Goal: Task Accomplishment & Management: Manage account settings

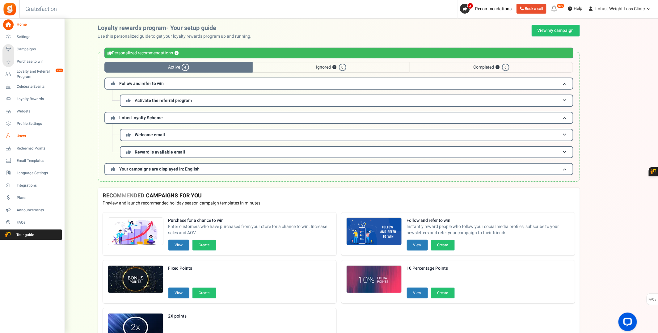
click at [19, 135] on span "Users" at bounding box center [38, 136] width 43 height 5
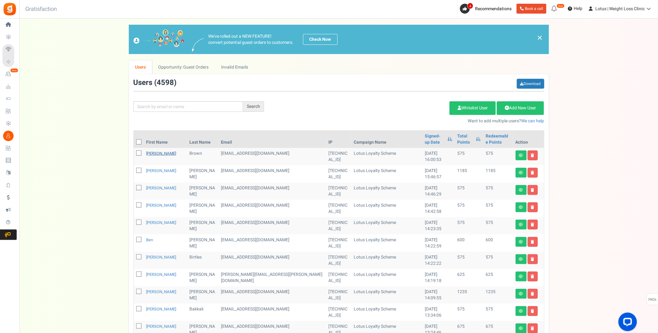
click at [158, 151] on link "[PERSON_NAME]" at bounding box center [162, 154] width 30 height 6
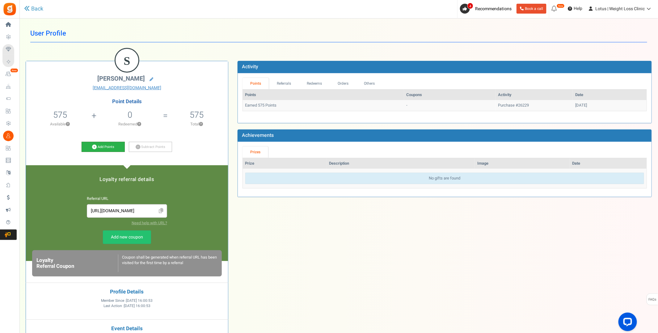
click at [107, 145] on link "Add Points" at bounding box center [103, 147] width 43 height 11
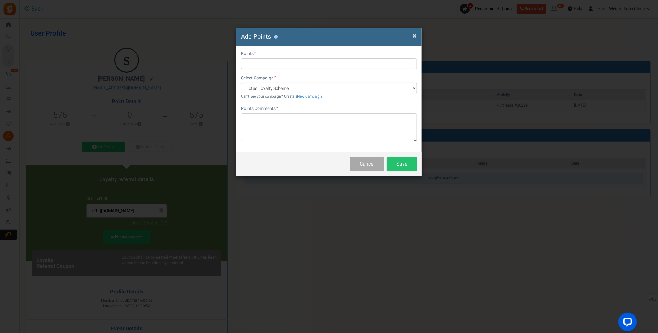
click at [416, 38] on span "×" at bounding box center [415, 36] width 4 height 12
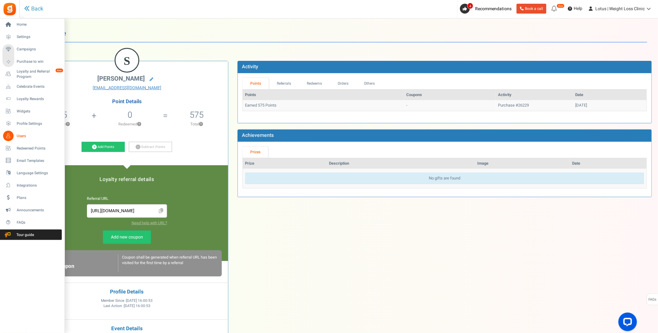
click at [7, 136] on icon at bounding box center [8, 136] width 11 height 11
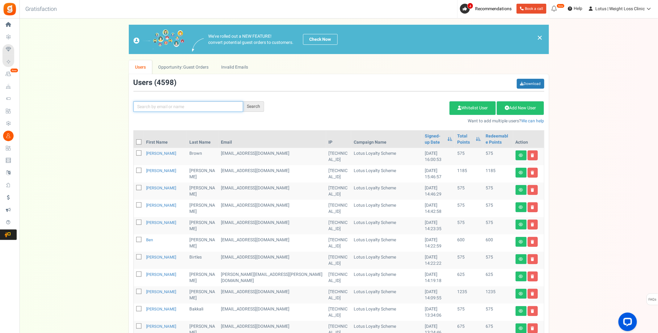
click at [147, 108] on input "text" at bounding box center [189, 106] width 110 height 11
type input "[PERSON_NAME]"
click at [253, 104] on div "Search" at bounding box center [253, 106] width 21 height 11
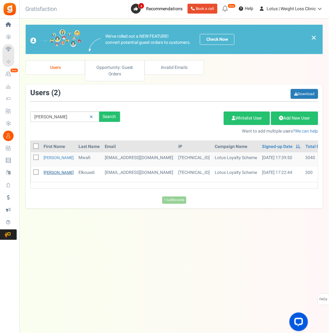
click at [49, 171] on link "[PERSON_NAME]" at bounding box center [59, 173] width 30 height 6
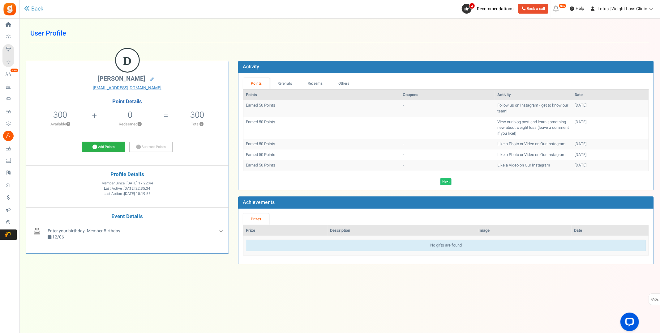
click at [103, 145] on link "Add Points" at bounding box center [103, 147] width 43 height 11
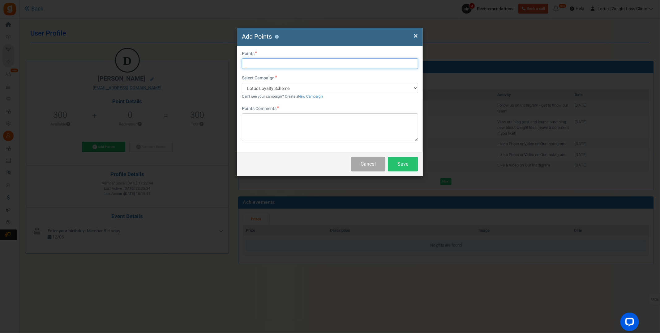
click at [253, 60] on input "text" at bounding box center [330, 63] width 176 height 11
type input "27000"
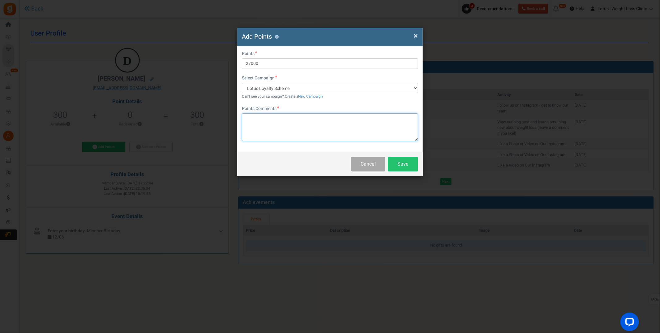
click at [268, 123] on textarea at bounding box center [330, 127] width 176 height 28
click at [269, 130] on textarea "Affiliation settlement" at bounding box center [330, 127] width 176 height 28
type textarea "Affiliation settlement"
click at [399, 162] on button "Save" at bounding box center [403, 164] width 30 height 15
